Goal: Task Accomplishment & Management: Manage account settings

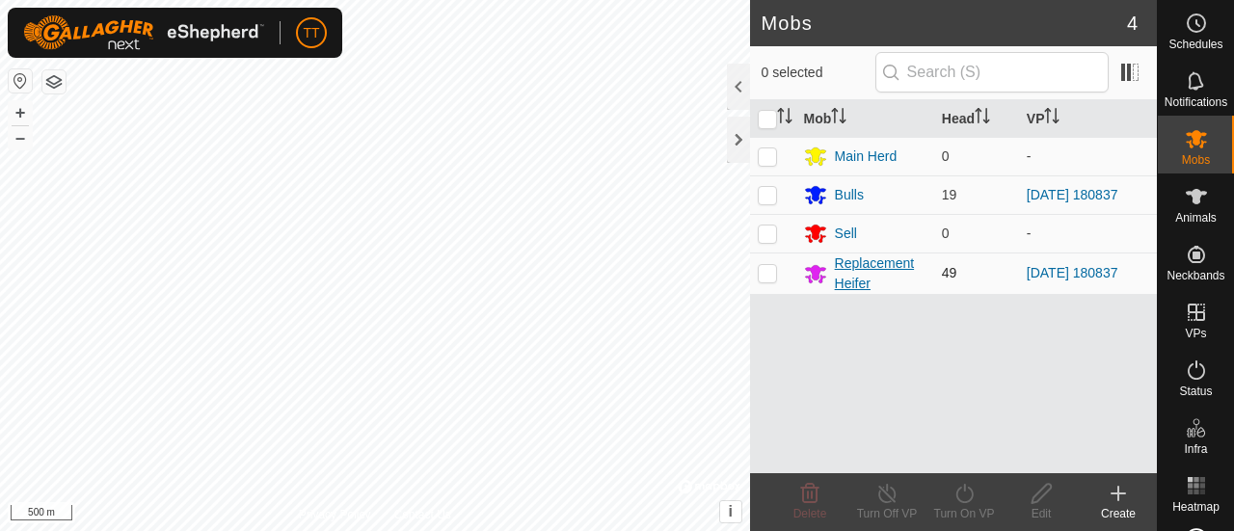
click at [878, 277] on div "Replacement Heifer" at bounding box center [881, 274] width 92 height 40
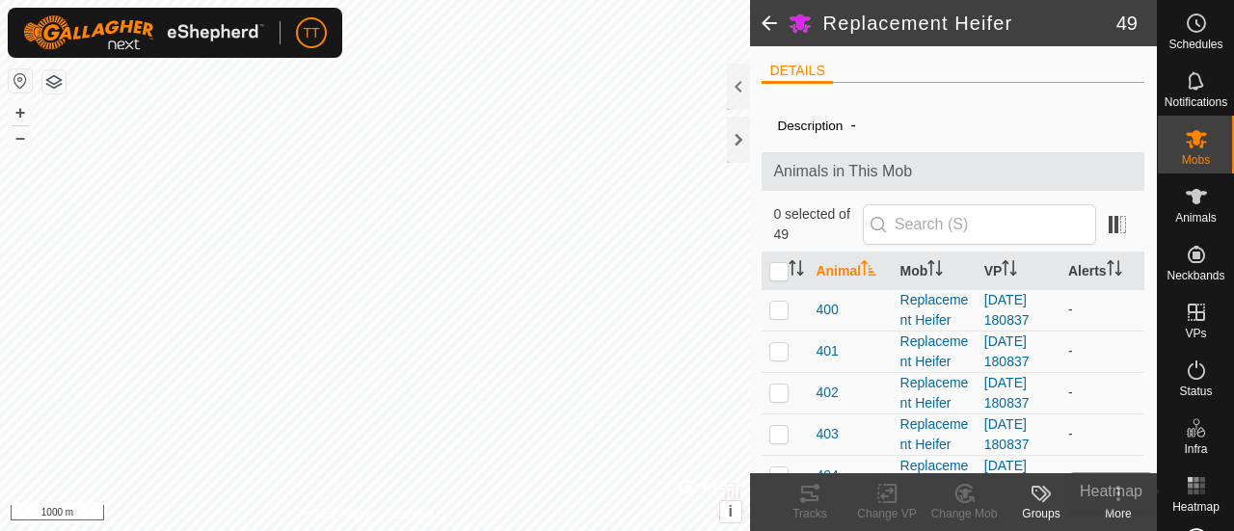
click at [1179, 488] on es-heatmap-svg-icon at bounding box center [1196, 485] width 35 height 31
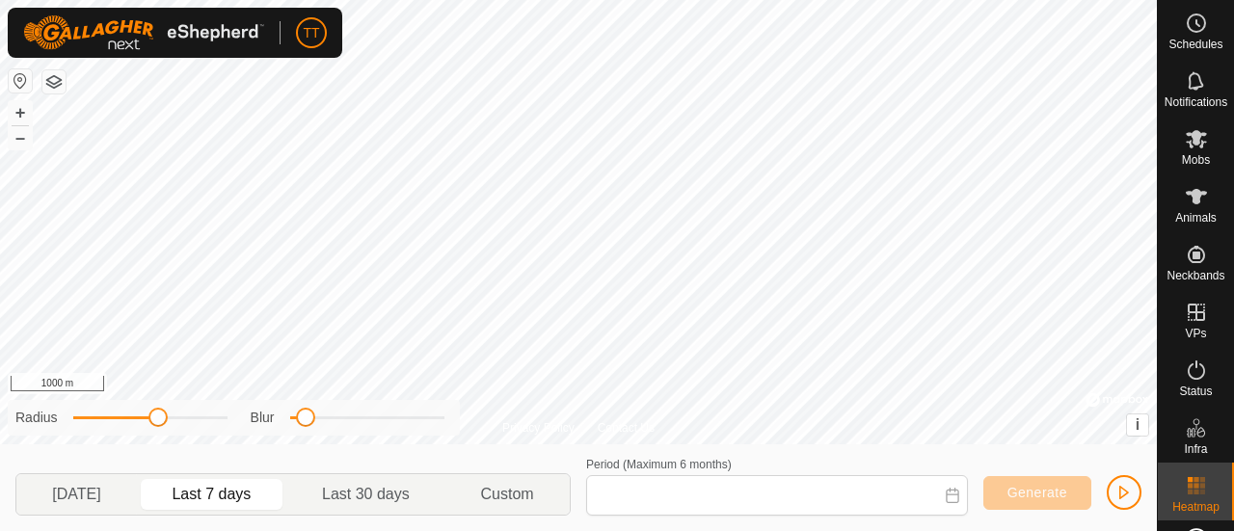
type input "[DATE] - [DATE]"
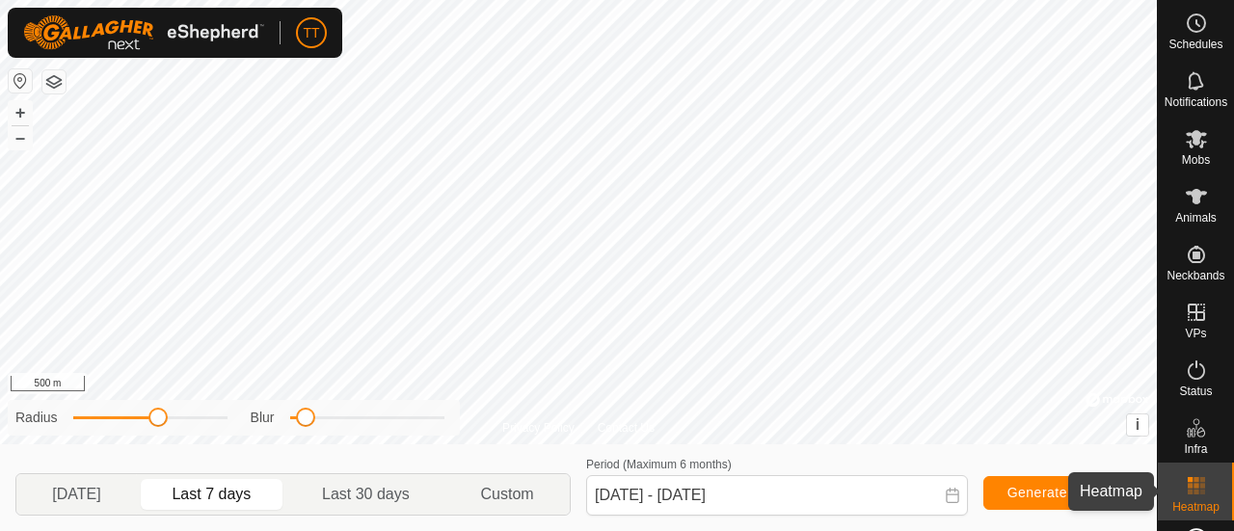
click at [1189, 499] on es-heatmap-svg-icon at bounding box center [1196, 485] width 35 height 31
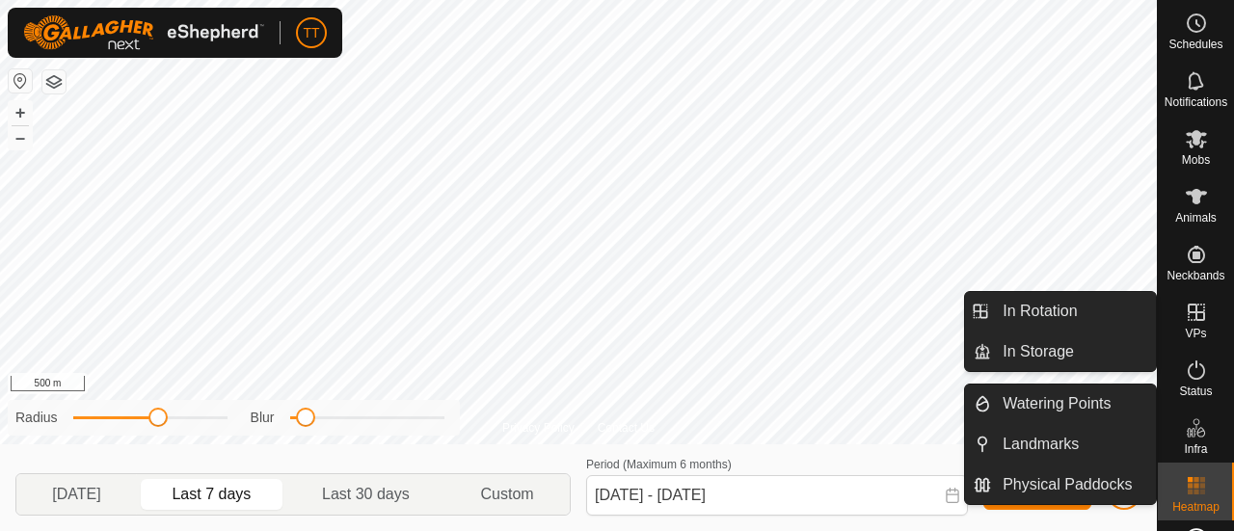
click at [1188, 318] on icon at bounding box center [1196, 312] width 17 height 17
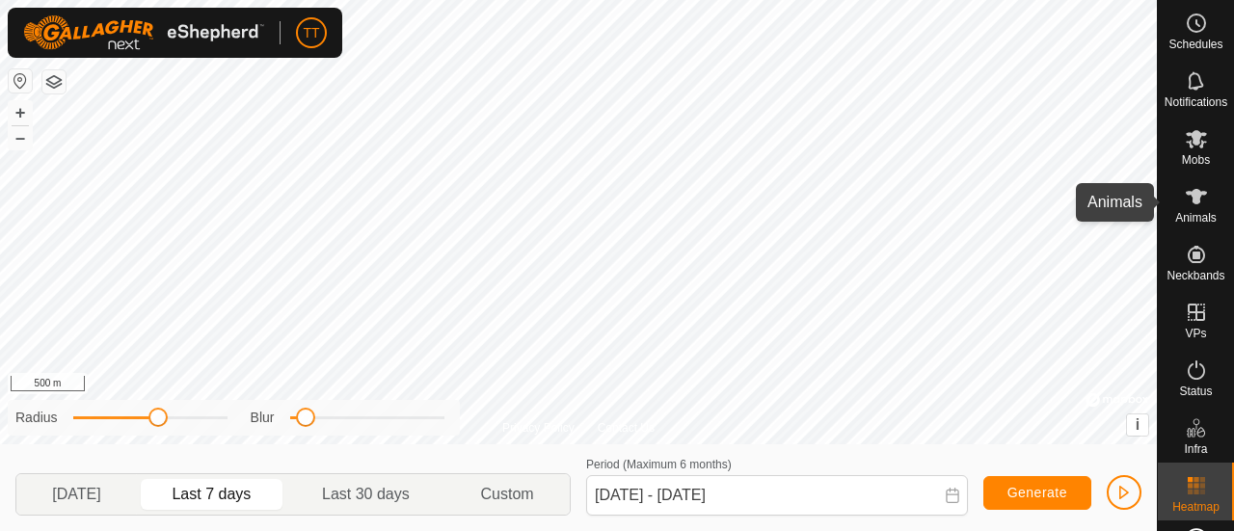
click at [1192, 188] on icon at bounding box center [1196, 196] width 23 height 23
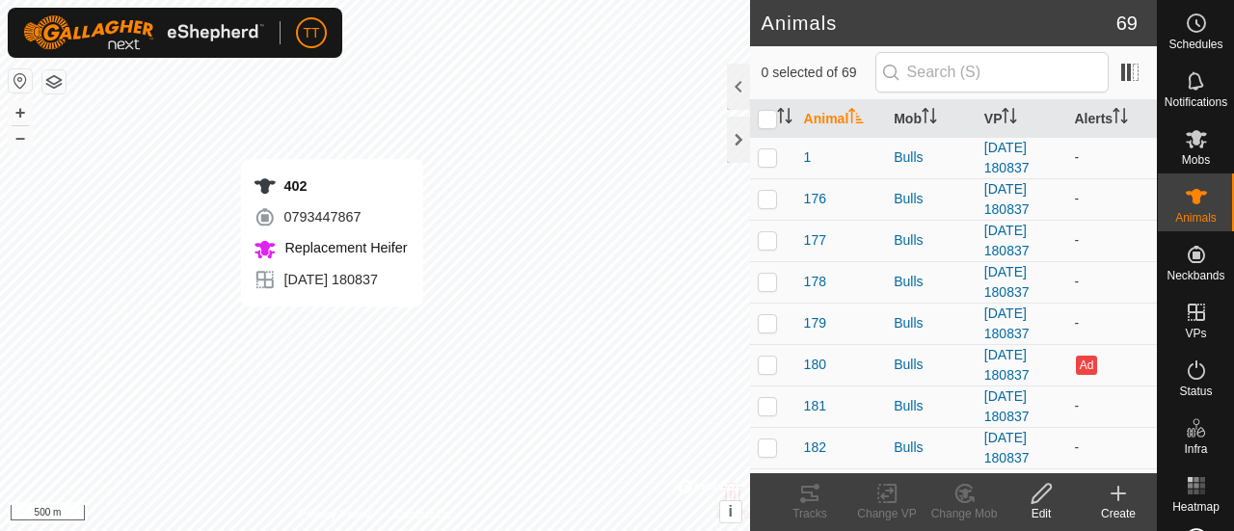
checkbox input "true"
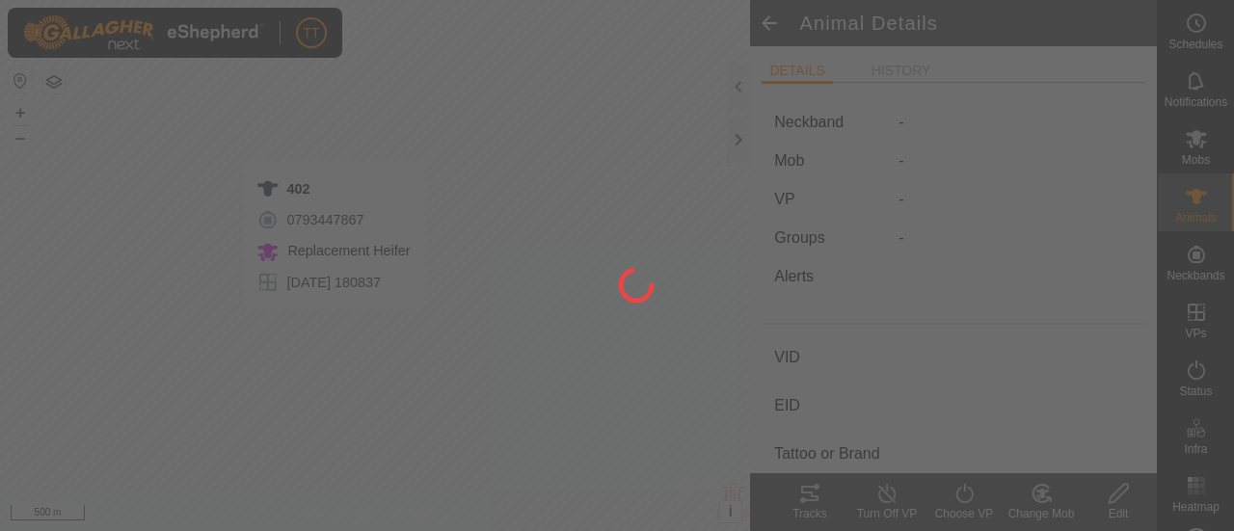
type input "402"
type input "124000179564890"
type input "-"
type input "Red Angus"
type input "Heifer"
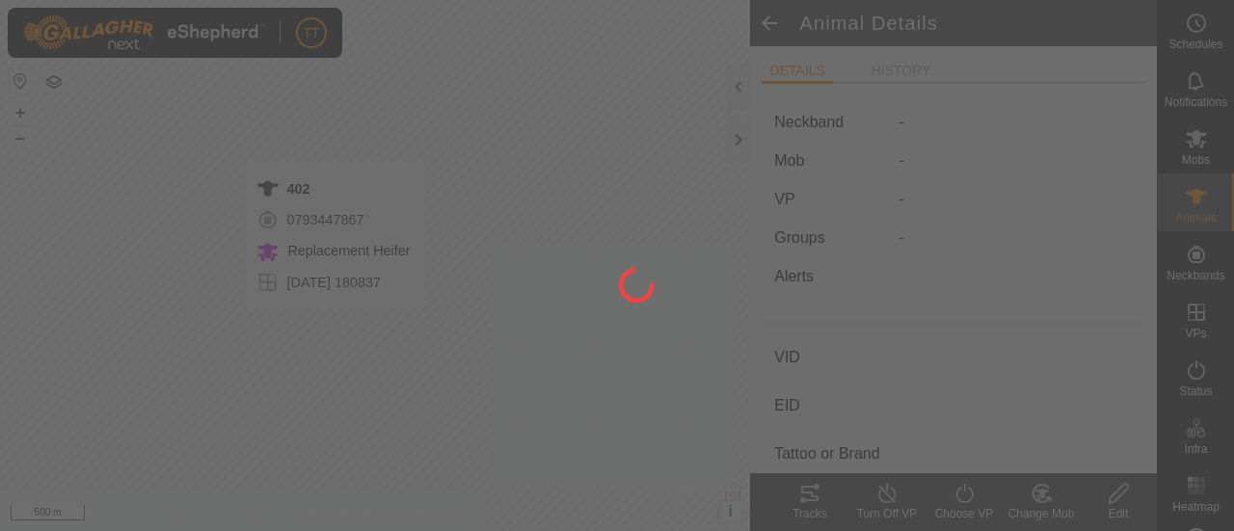
type input "01/2024"
type input "1 year 7 months"
type input "0 kg"
type input "-"
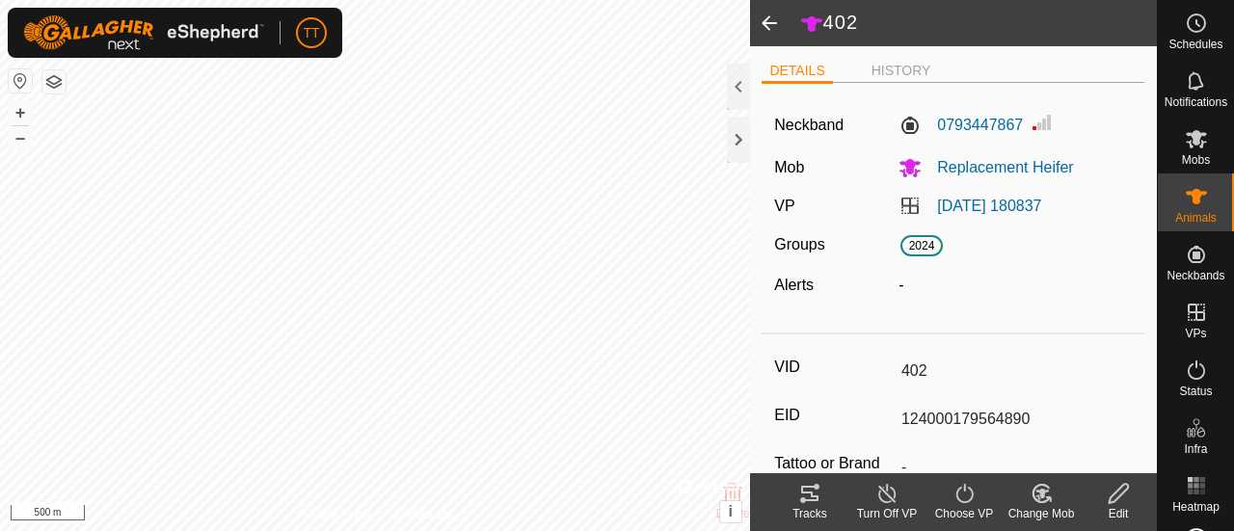
click at [815, 497] on icon at bounding box center [809, 493] width 17 height 15
